Goal: Task Accomplishment & Management: Complete application form

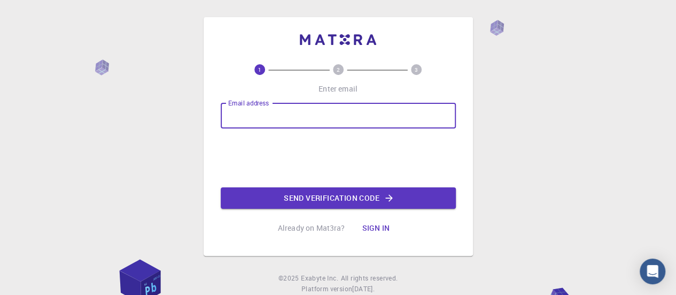
click at [279, 124] on input "Email address" at bounding box center [338, 116] width 235 height 26
type input "kapetankenan@gmail.com"
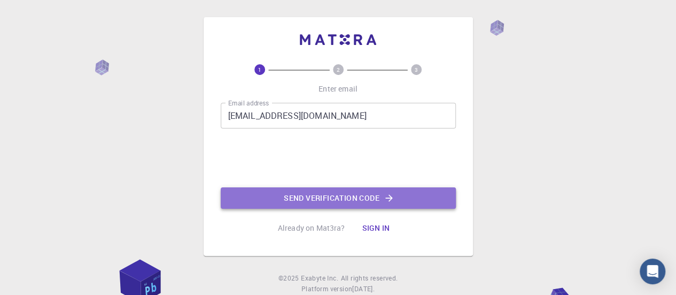
click at [317, 195] on button "Send verification code" at bounding box center [338, 197] width 235 height 21
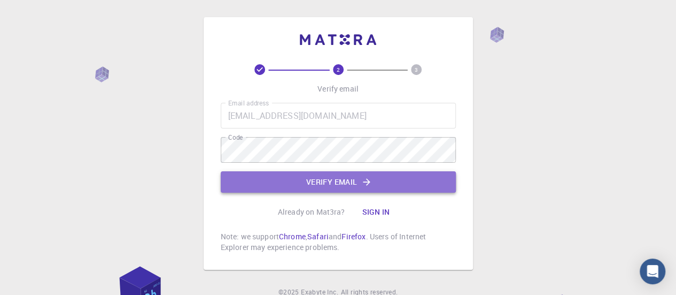
click at [324, 188] on button "Verify email" at bounding box center [338, 181] width 235 height 21
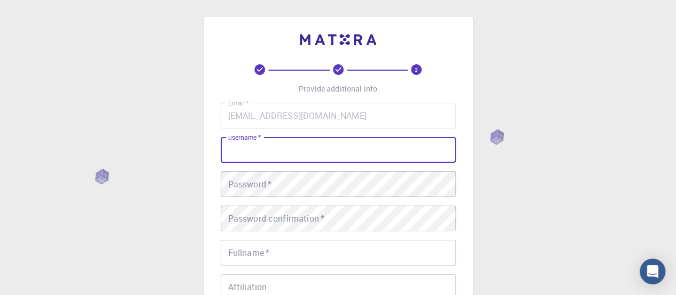
click at [316, 150] on input "username   *" at bounding box center [338, 150] width 235 height 26
type input "KenanKa420"
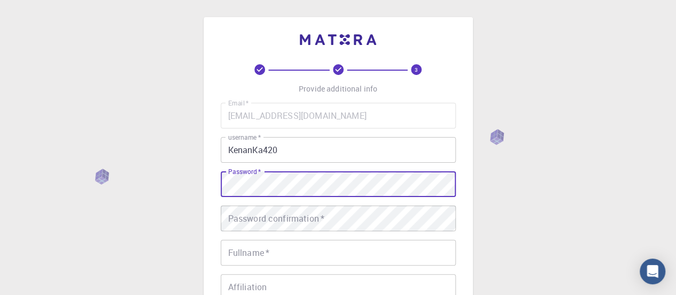
click at [384, 152] on div "Email   * kapetankenan@gmail.com Email   * username   * KenanKa420 username   *…" at bounding box center [338, 250] width 235 height 294
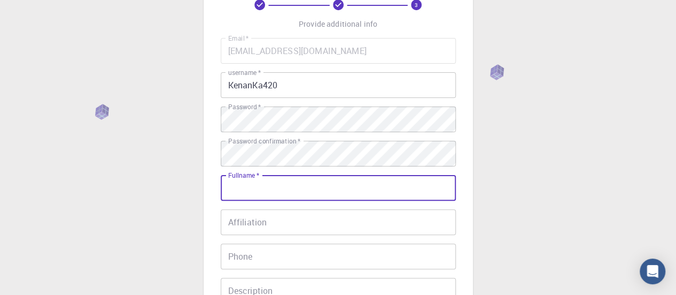
click at [313, 179] on input "Fullname   *" at bounding box center [338, 188] width 235 height 26
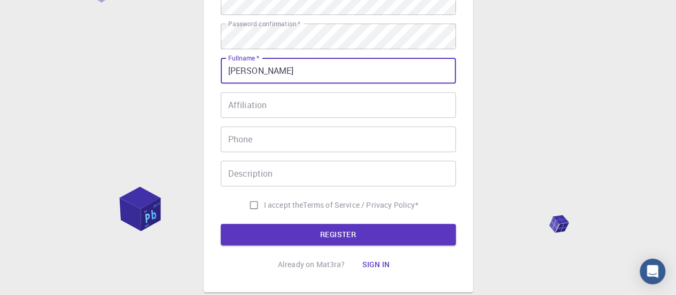
scroll to position [183, 0]
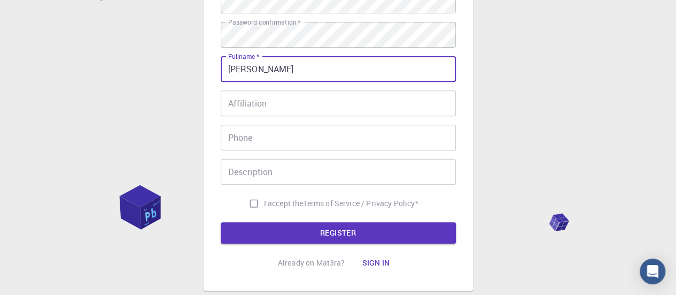
type input "[PERSON_NAME]"
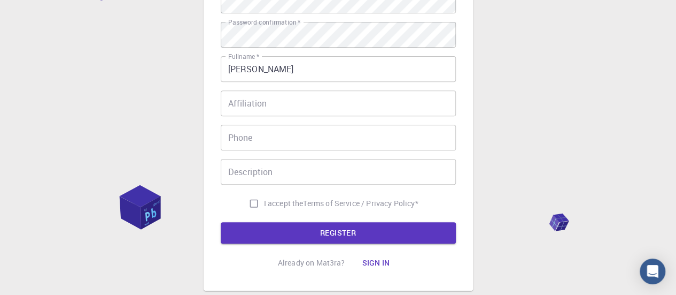
click at [287, 202] on span "I accept the" at bounding box center [284, 203] width 40 height 11
click at [264, 202] on input "I accept the Terms of Service / Privacy Policy *" at bounding box center [254, 203] width 20 height 20
checkbox input "true"
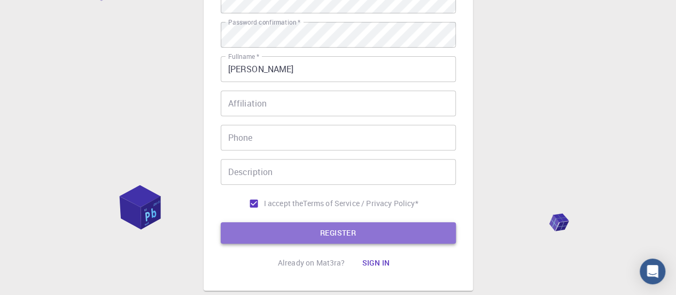
click at [311, 235] on button "REGISTER" at bounding box center [338, 232] width 235 height 21
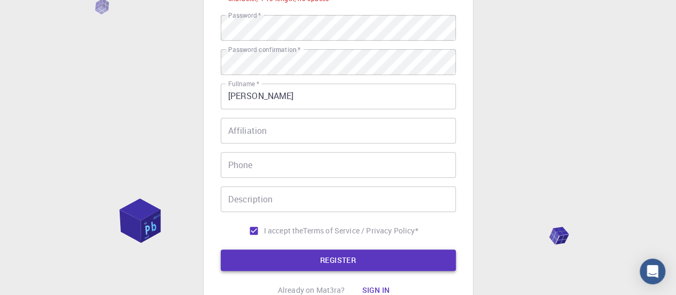
scroll to position [211, 0]
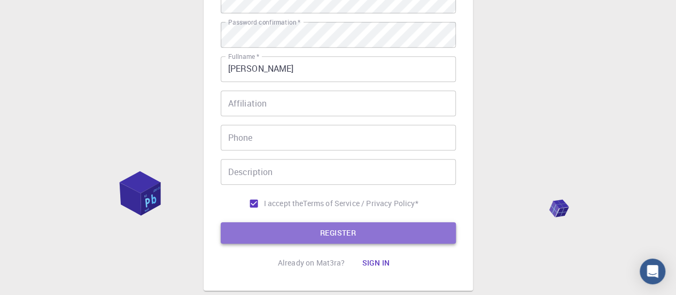
click at [320, 232] on button "REGISTER" at bounding box center [338, 232] width 235 height 21
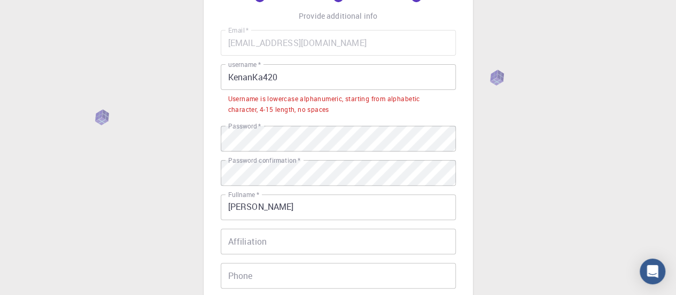
scroll to position [53, 0]
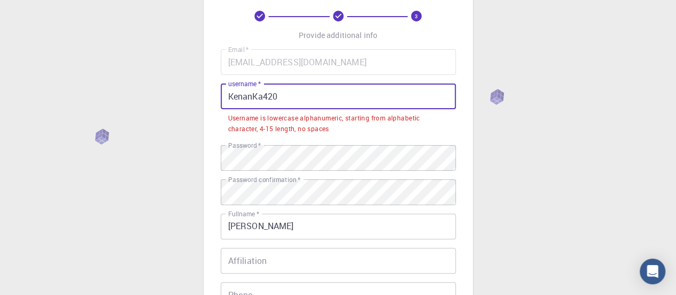
click at [289, 87] on input "KenanKa420" at bounding box center [338, 96] width 235 height 26
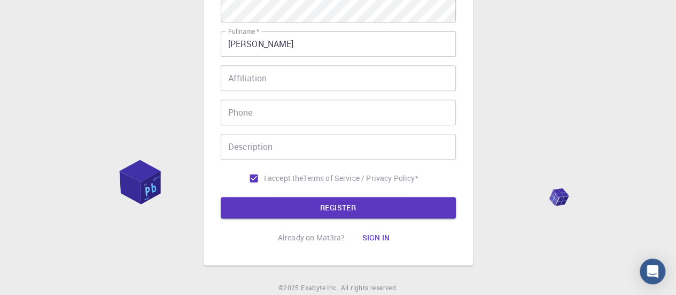
scroll to position [226, 0]
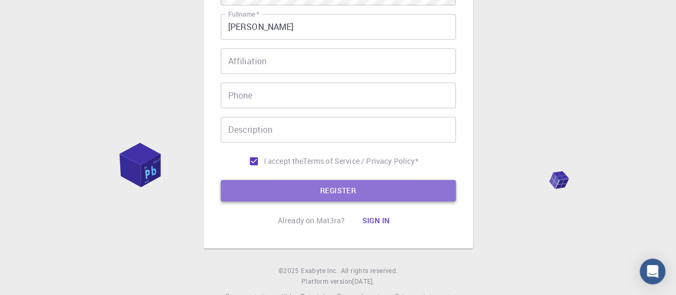
click at [336, 187] on button "REGISTER" at bounding box center [338, 190] width 235 height 21
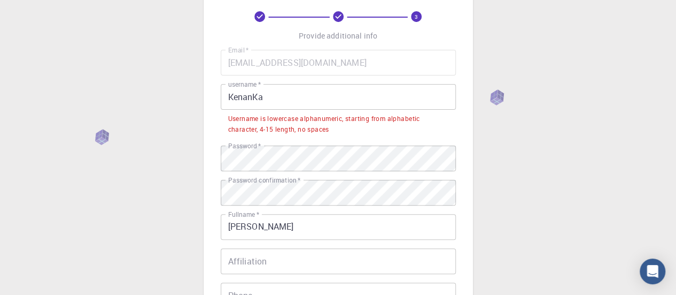
scroll to position [51, 0]
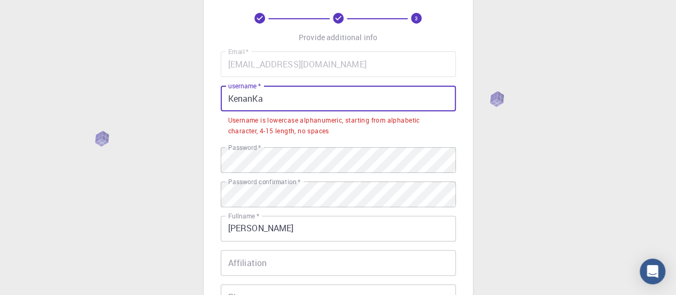
click at [316, 93] on input "KenanKa" at bounding box center [338, 99] width 235 height 26
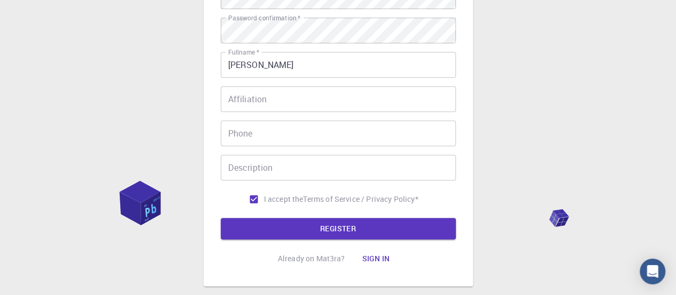
scroll to position [250, 0]
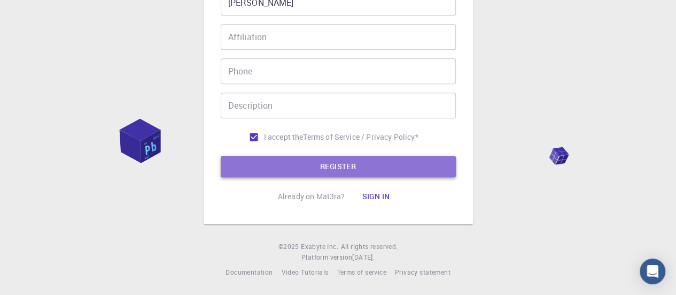
click at [330, 164] on button "REGISTER" at bounding box center [338, 166] width 235 height 21
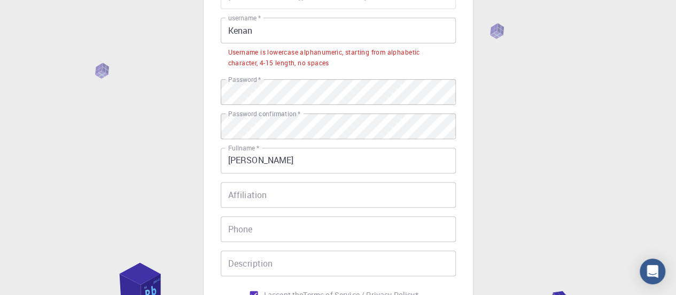
scroll to position [118, 0]
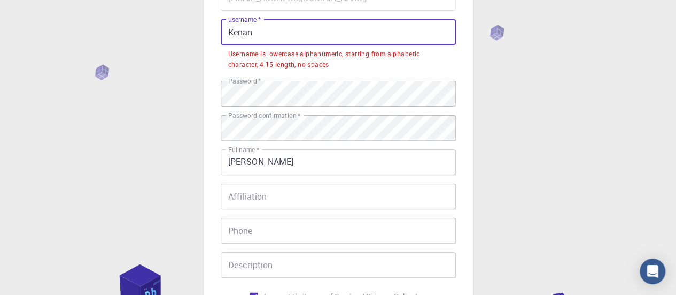
click at [321, 37] on input "Kenan" at bounding box center [338, 32] width 235 height 26
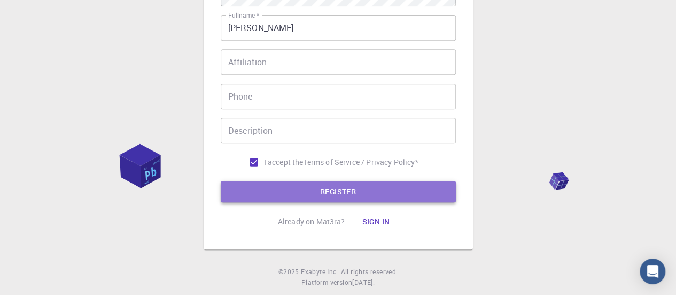
click at [348, 183] on button "REGISTER" at bounding box center [338, 191] width 235 height 21
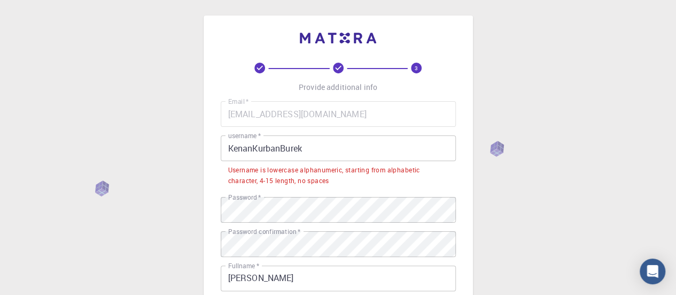
scroll to position [8, 0]
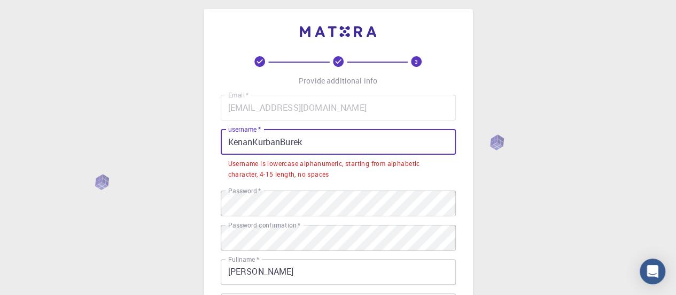
click at [352, 140] on input "KenanKurbanBurek" at bounding box center [338, 142] width 235 height 26
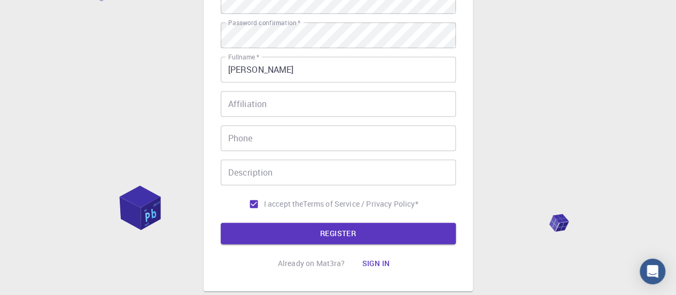
scroll to position [250, 0]
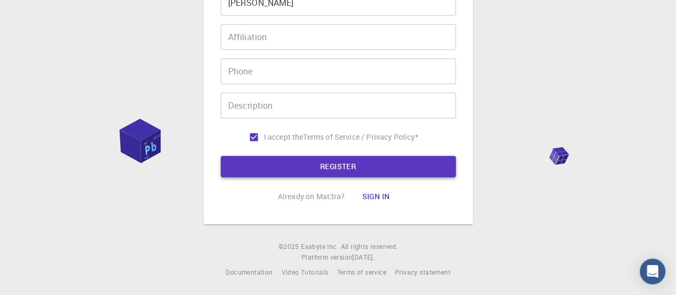
drag, startPoint x: 344, startPoint y: 153, endPoint x: 345, endPoint y: 165, distance: 12.3
click at [345, 165] on form "Email   * kapetankenan@gmail.com Email   * username   * KenanKurbanBurek123 use…" at bounding box center [338, 15] width 235 height 324
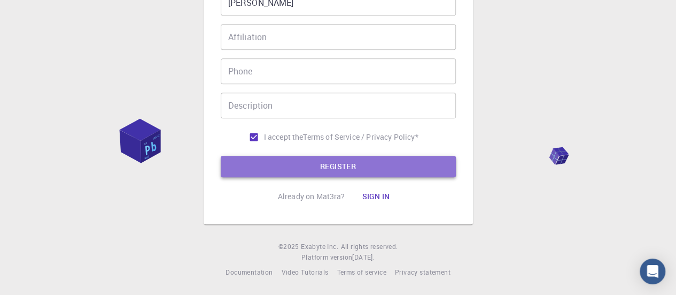
click at [345, 165] on button "REGISTER" at bounding box center [338, 166] width 235 height 21
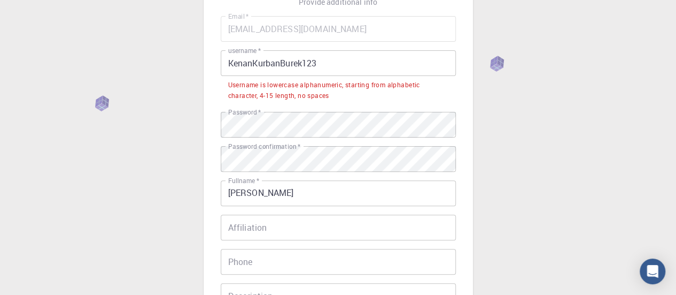
scroll to position [88, 0]
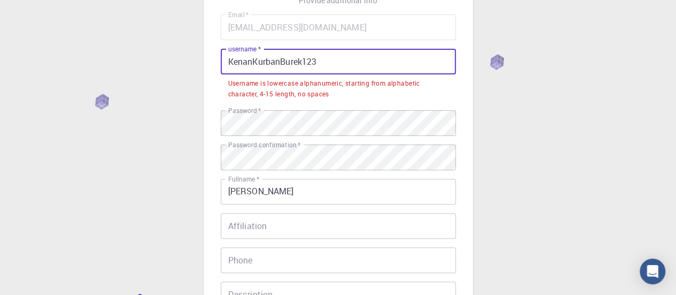
click at [234, 59] on input "KenanKurbanBurek123" at bounding box center [338, 62] width 235 height 26
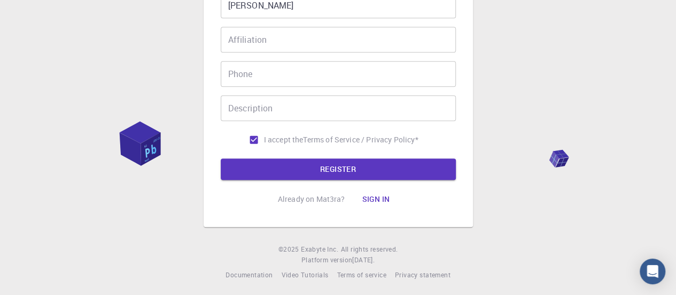
scroll to position [250, 0]
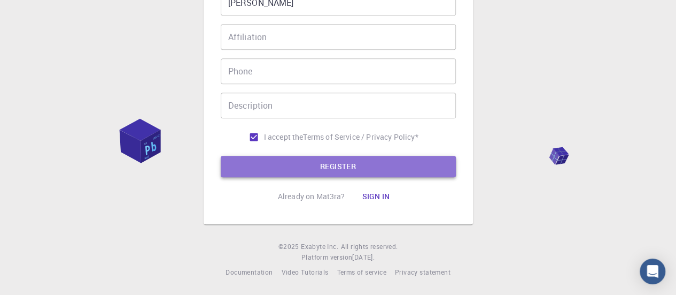
click at [345, 158] on button "REGISTER" at bounding box center [338, 166] width 235 height 21
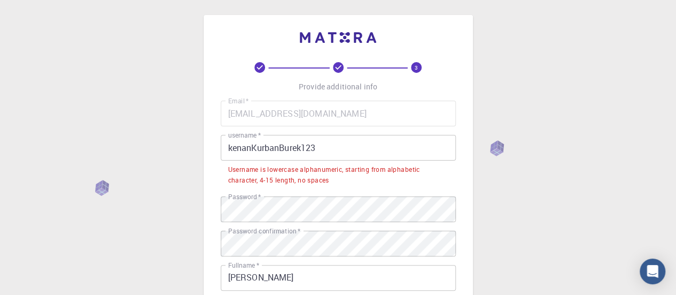
scroll to position [0, 0]
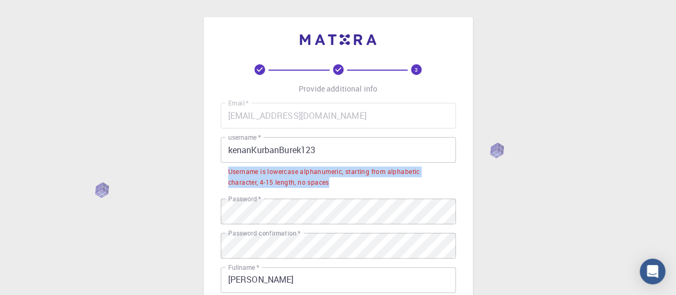
drag, startPoint x: 339, startPoint y: 187, endPoint x: 225, endPoint y: 171, distance: 115.1
click at [225, 171] on li "Username is lowercase alphanumeric, starting from alphabetic character, 4-15 le…" at bounding box center [338, 176] width 235 height 27
copy div "Username is lowercase alphanumeric, starting from alphabetic character, 4-15 le…"
click at [335, 167] on div "Username is lowercase alphanumeric, starting from alphabetic character, 4-15 le…" at bounding box center [338, 176] width 220 height 21
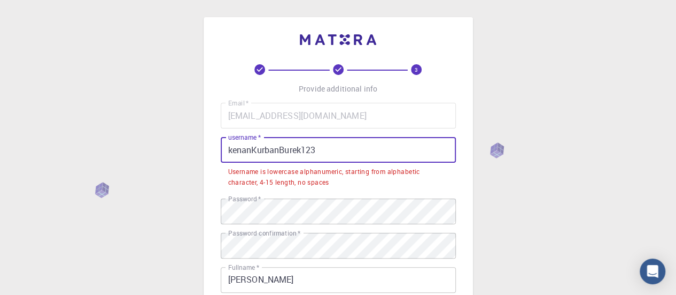
drag, startPoint x: 346, startPoint y: 146, endPoint x: 216, endPoint y: 157, distance: 130.9
click at [216, 157] on div "3 Provide additional info Email   * kapetankenan@gmail.com Email   * username  …" at bounding box center [338, 259] width 269 height 484
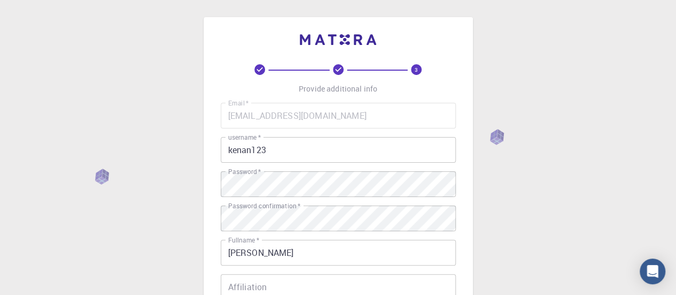
drag, startPoint x: 419, startPoint y: 72, endPoint x: 394, endPoint y: 70, distance: 25.2
click at [394, 70] on div "3" at bounding box center [417, 69] width 79 height 11
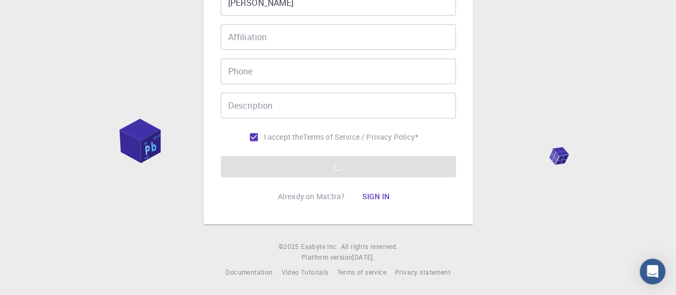
click at [317, 167] on form "Email   * kapetankenan@gmail.com Email   * username   * kenan123 username   * P…" at bounding box center [338, 15] width 235 height 324
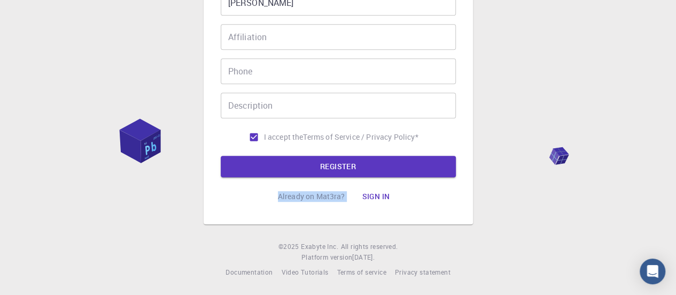
scroll to position [0, 0]
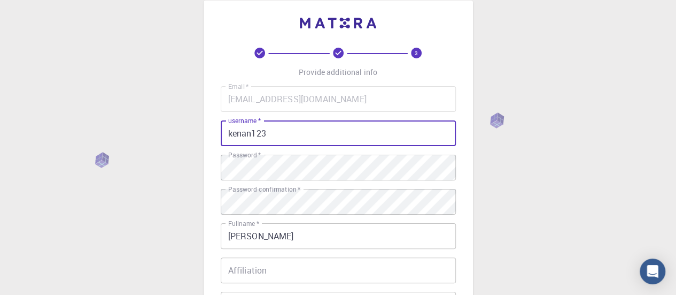
click at [339, 127] on input "kenan123" at bounding box center [338, 133] width 235 height 26
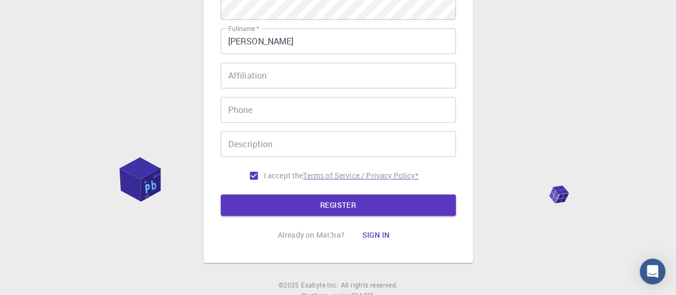
scroll to position [214, 0]
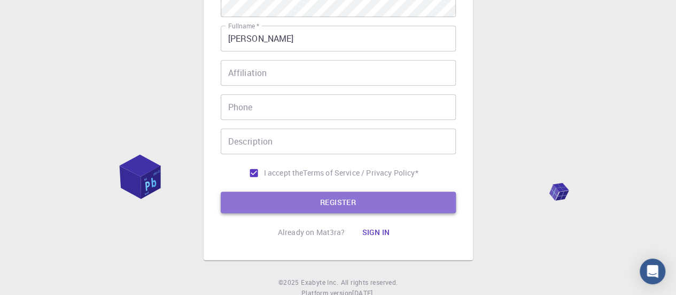
click at [348, 200] on button "REGISTER" at bounding box center [338, 201] width 235 height 21
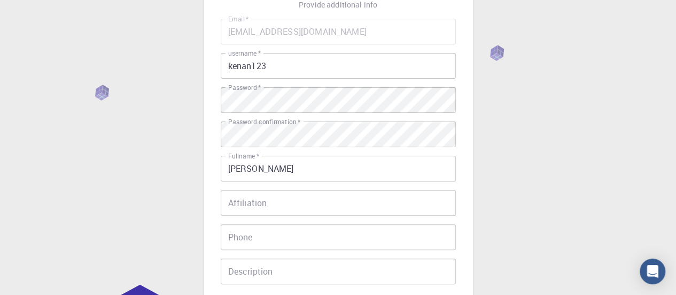
scroll to position [0, 0]
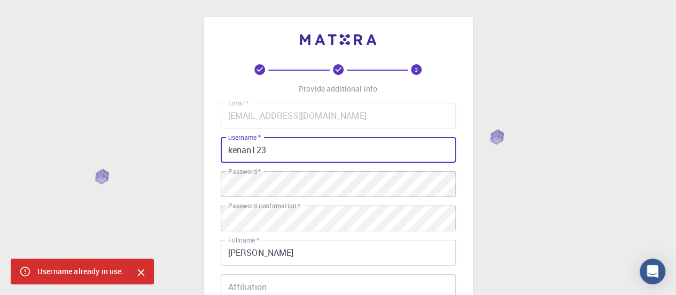
click at [294, 142] on input "kenan123" at bounding box center [338, 150] width 235 height 26
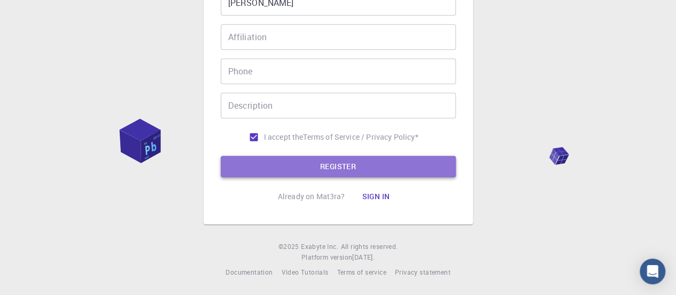
click at [351, 157] on button "REGISTER" at bounding box center [338, 166] width 235 height 21
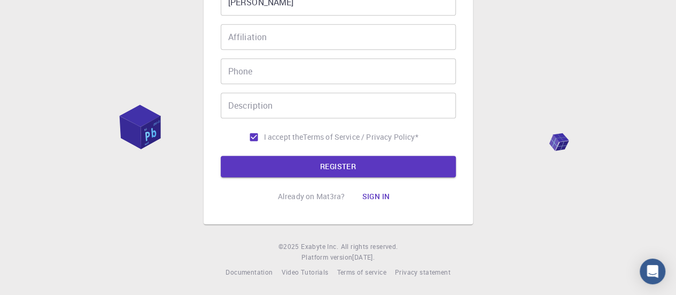
scroll to position [107, 0]
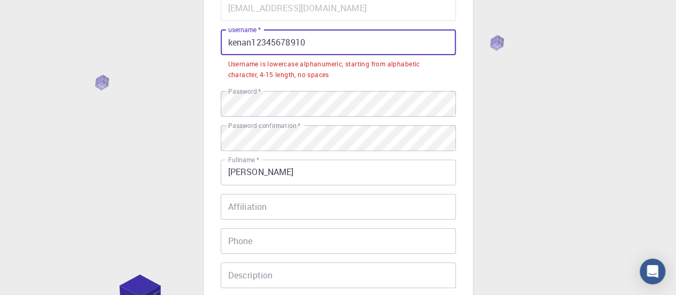
click at [373, 48] on input "kenan12345678910" at bounding box center [338, 42] width 235 height 26
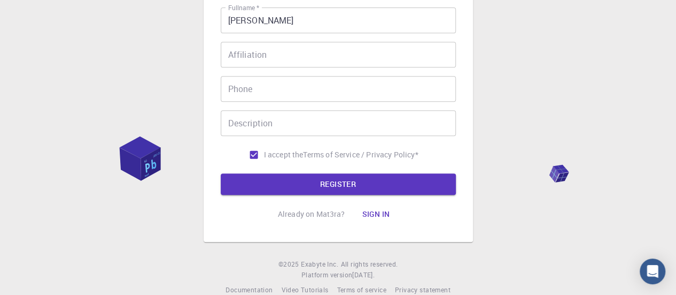
scroll to position [248, 0]
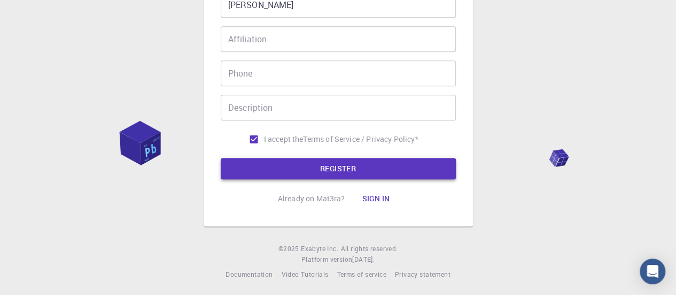
type input "kenan12345"
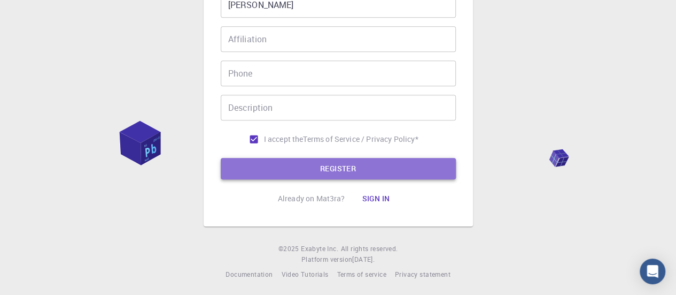
click at [350, 159] on button "REGISTER" at bounding box center [338, 168] width 235 height 21
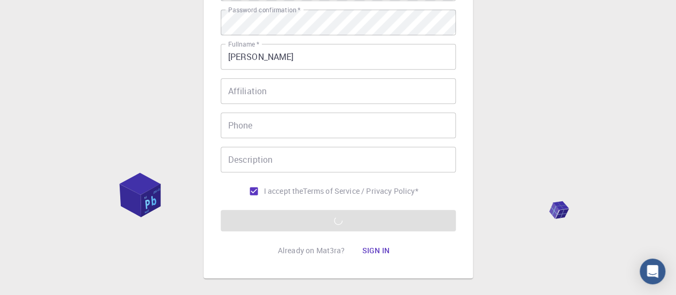
scroll to position [192, 0]
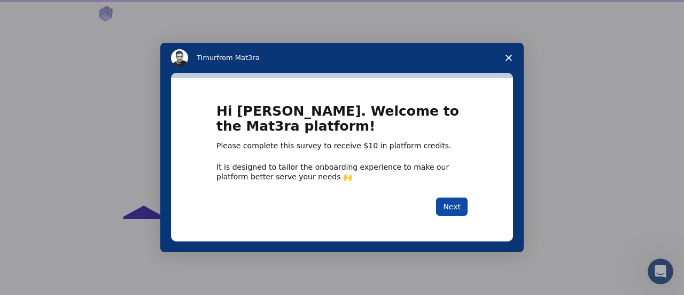
click at [449, 205] on button "Next" at bounding box center [452, 206] width 32 height 18
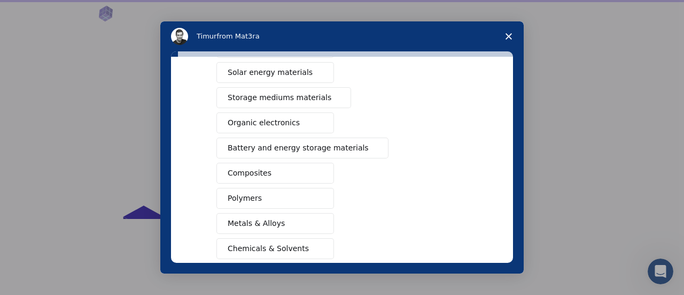
scroll to position [95, 0]
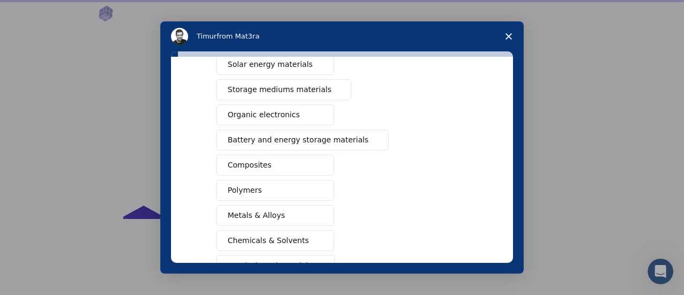
click at [281, 191] on button "Polymers" at bounding box center [276, 190] width 118 height 21
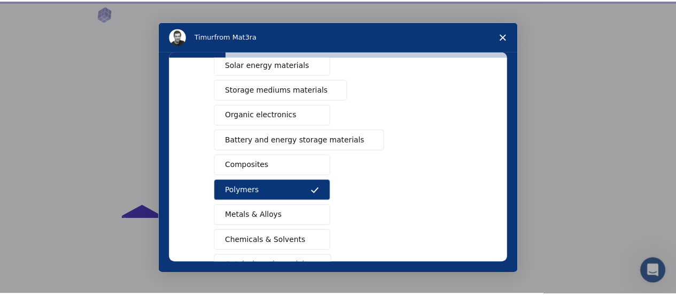
scroll to position [217, 0]
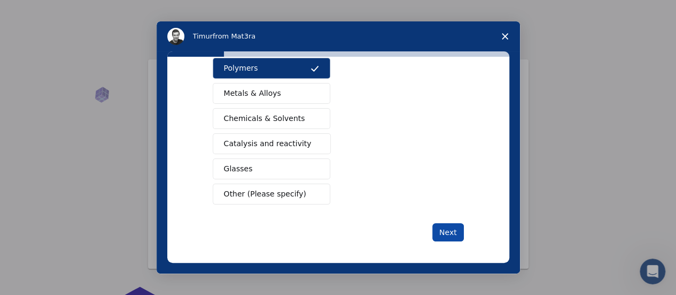
click at [456, 227] on button "Next" at bounding box center [449, 232] width 32 height 18
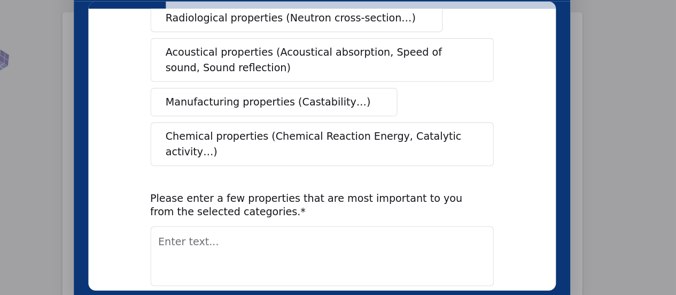
scroll to position [241, 0]
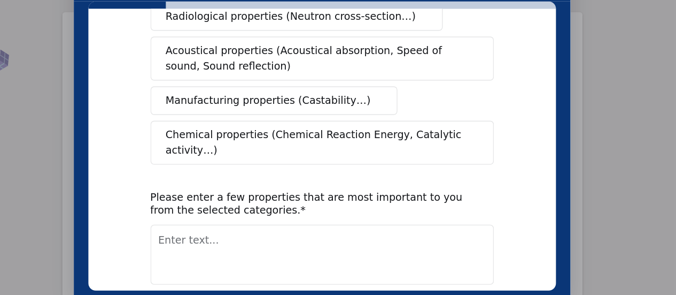
click at [211, 75] on span "Chemical properties (Chemical Reaction Energy, Catalytic activity…)" at bounding box center [194, 86] width 221 height 22
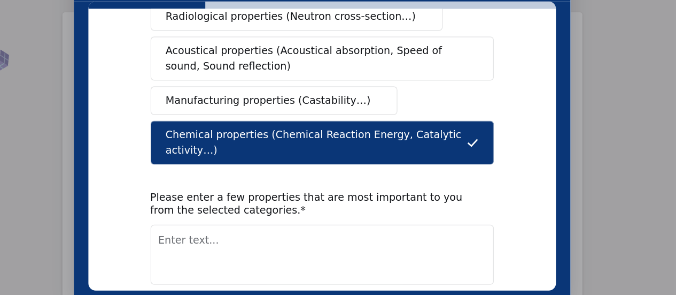
click at [307, 209] on button "Next" at bounding box center [308, 218] width 32 height 18
click at [230, 154] on textarea "Enter text..." at bounding box center [198, 168] width 251 height 44
type textarea "C"
type textarea "Chemical interactions, crosslinking"
click at [304, 209] on button "Next" at bounding box center [308, 218] width 32 height 18
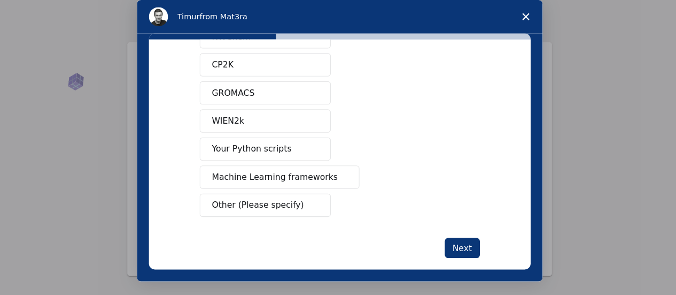
scroll to position [141, 0]
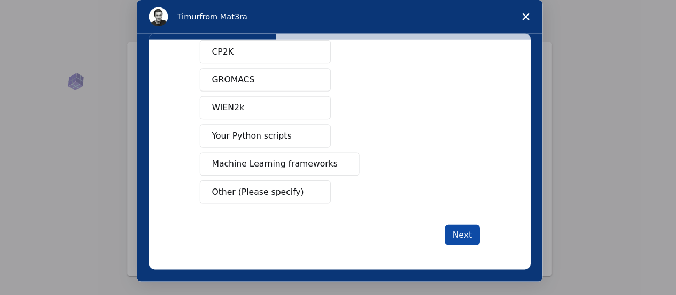
click at [406, 201] on button "Next" at bounding box center [411, 208] width 32 height 18
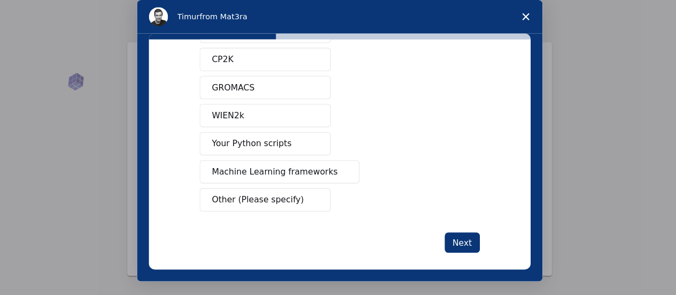
scroll to position [121, 0]
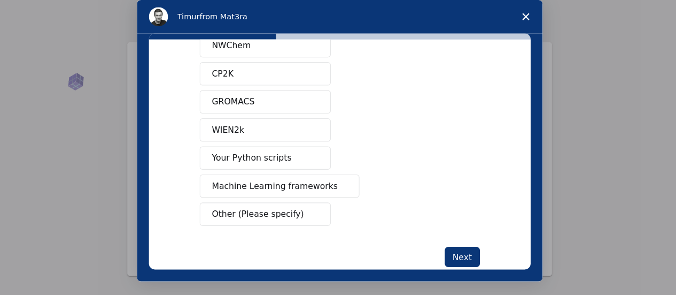
click at [250, 191] on span "Other (Please specify)" at bounding box center [228, 189] width 82 height 11
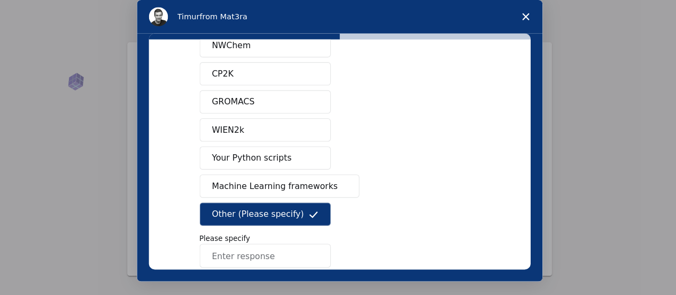
click at [265, 183] on button "Other (Please specify)" at bounding box center [234, 189] width 118 height 21
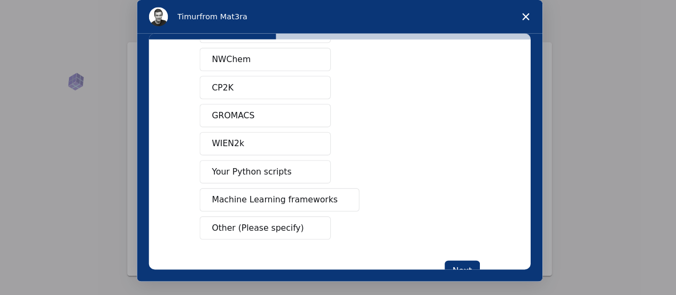
scroll to position [141, 0]
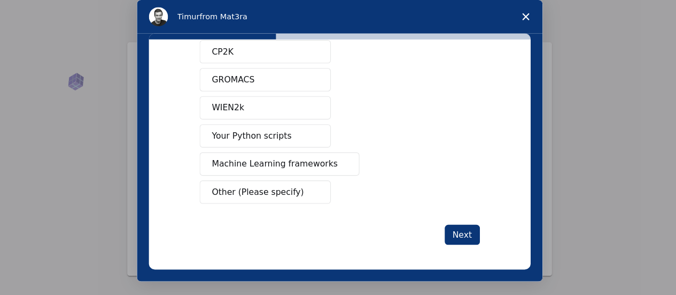
click at [258, 142] on span "Machine Learning frameworks" at bounding box center [243, 144] width 113 height 11
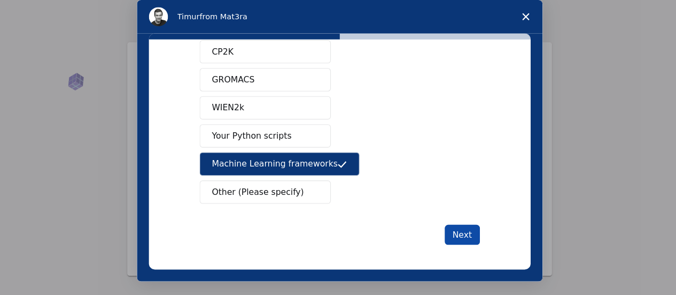
click at [415, 211] on button "Next" at bounding box center [411, 208] width 32 height 18
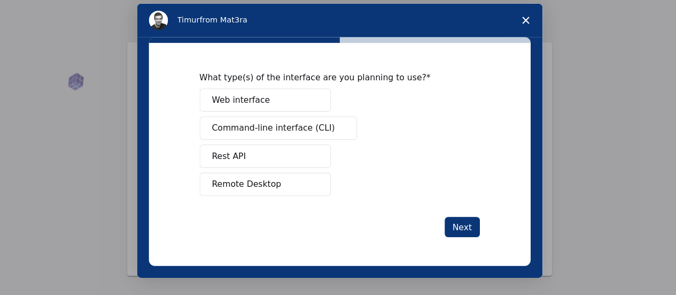
click at [225, 158] on span "Remote Desktop" at bounding box center [218, 162] width 62 height 11
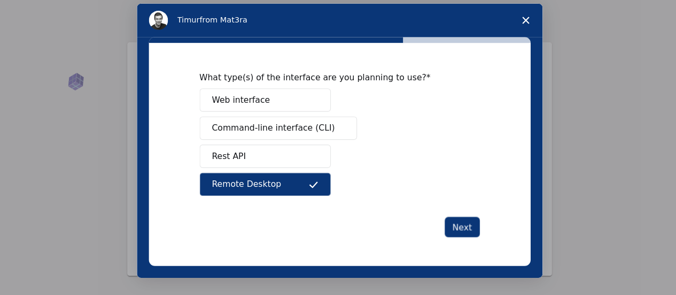
click at [266, 91] on button "Web interface" at bounding box center [234, 87] width 118 height 21
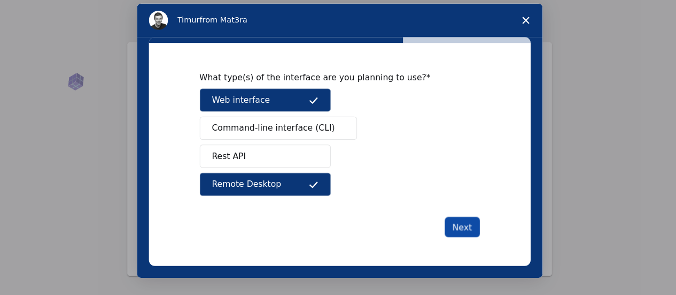
click at [412, 204] on button "Next" at bounding box center [411, 201] width 32 height 18
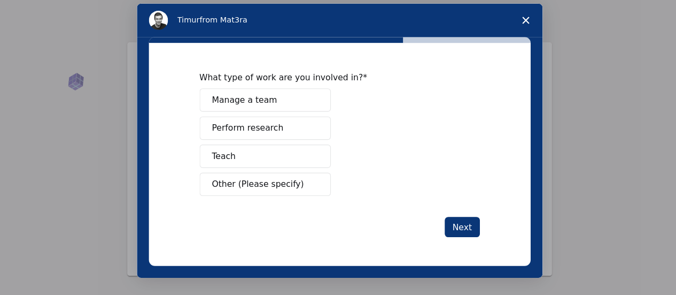
click at [248, 118] on button "Perform research" at bounding box center [234, 112] width 118 height 21
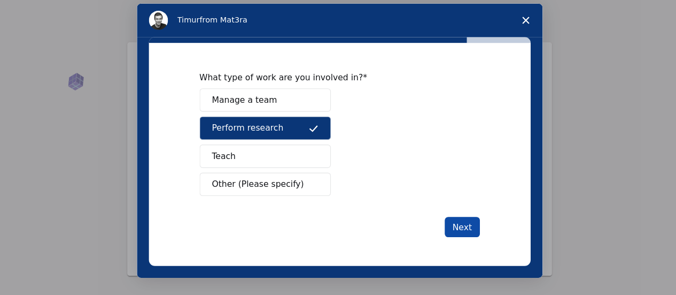
click at [417, 203] on button "Next" at bounding box center [411, 201] width 32 height 18
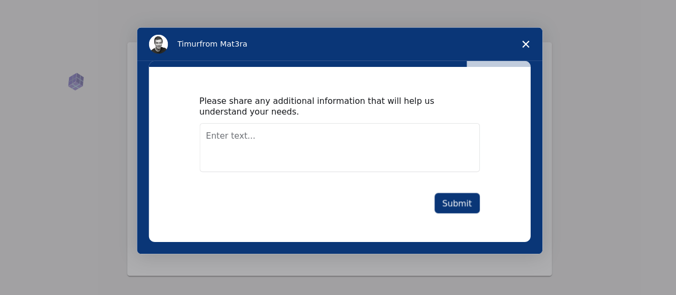
click at [299, 140] on textarea "Enter text..." at bounding box center [300, 130] width 251 height 44
type textarea "Woooooooooooo"
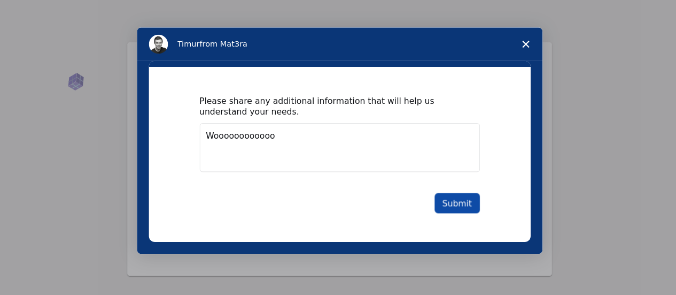
click at [417, 181] on button "Submit" at bounding box center [406, 180] width 41 height 18
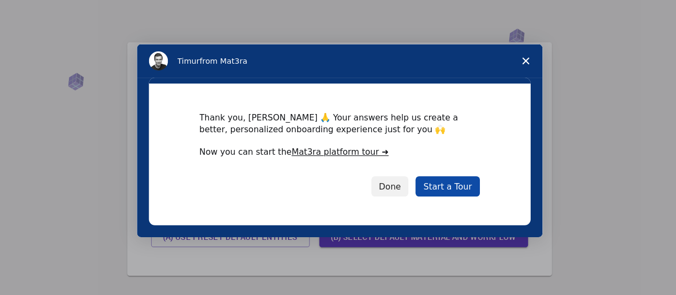
click at [405, 161] on link "Start a Tour" at bounding box center [397, 165] width 57 height 18
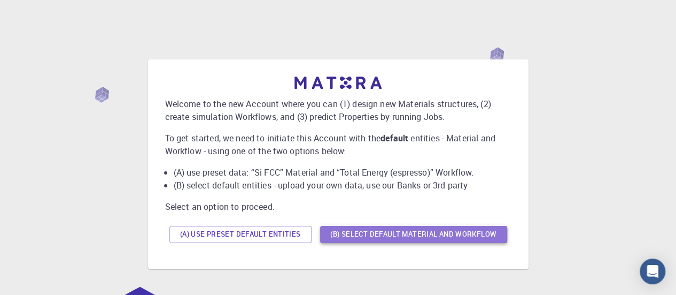
click at [340, 234] on button "(B) Select default material and workflow" at bounding box center [413, 234] width 187 height 17
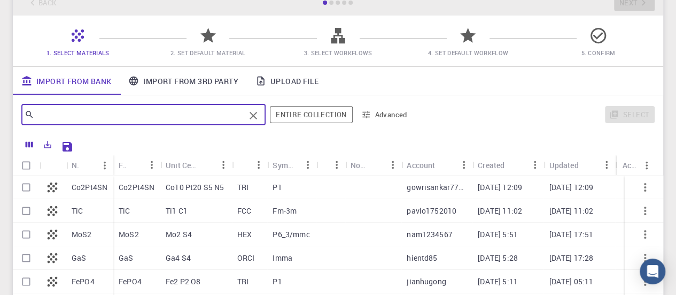
click at [114, 117] on input "text" at bounding box center [139, 114] width 211 height 15
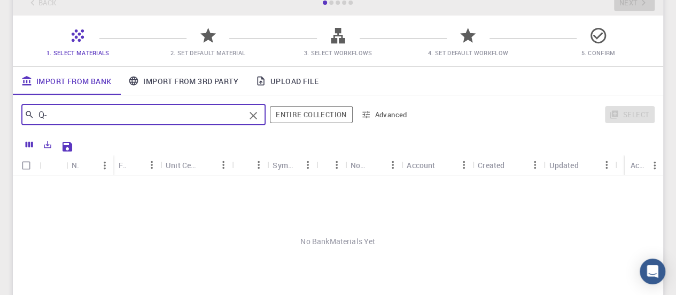
type input "Q"
type input "c"
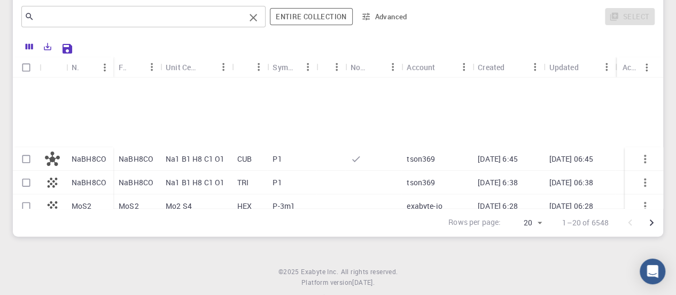
scroll to position [340, 0]
